Goal: Find specific page/section: Locate a particular part of the current website

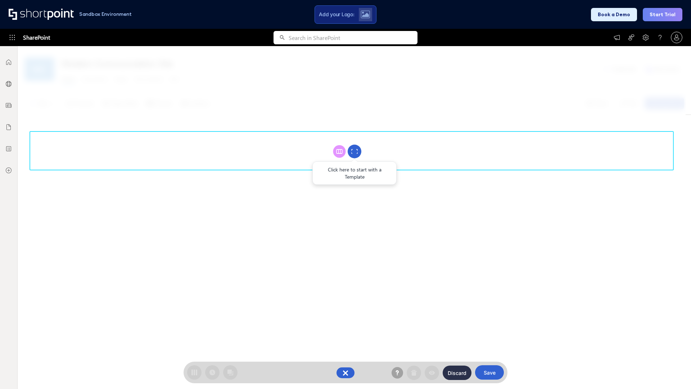
click at [355, 151] on circle at bounding box center [355, 152] width 14 height 14
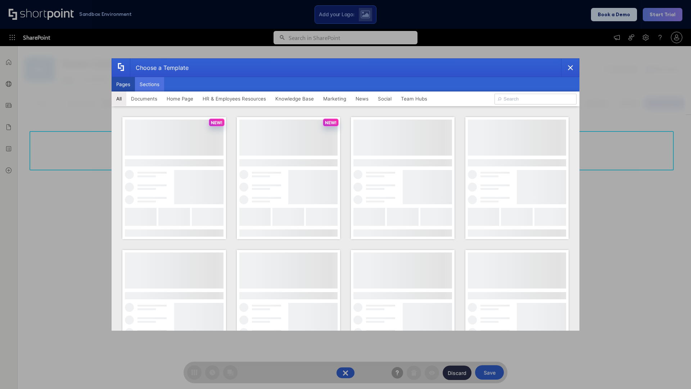
click at [149, 84] on button "Sections" at bounding box center [149, 84] width 29 height 14
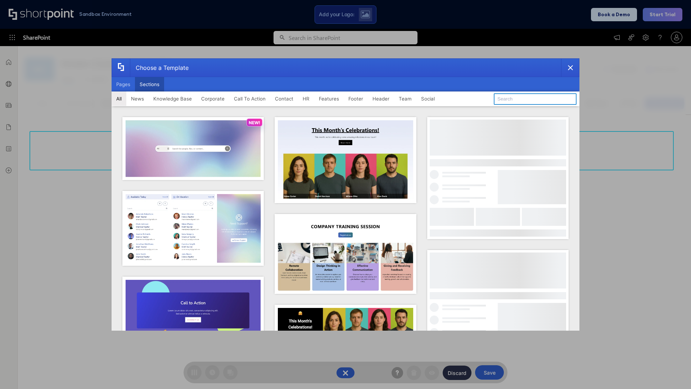
type input "Meet The Team"
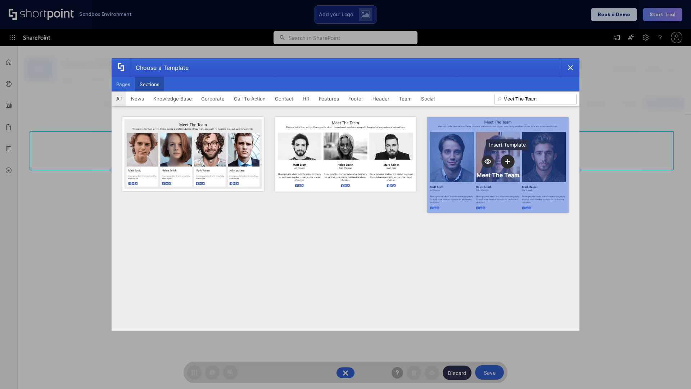
click at [508, 161] on icon "template selector" at bounding box center [508, 161] width 5 height 5
